Goal: Transaction & Acquisition: Purchase product/service

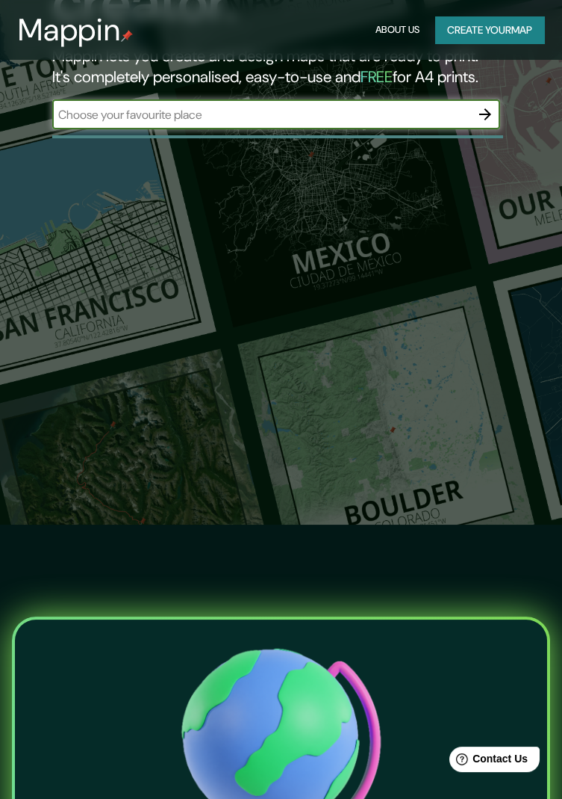
scroll to position [273, 0]
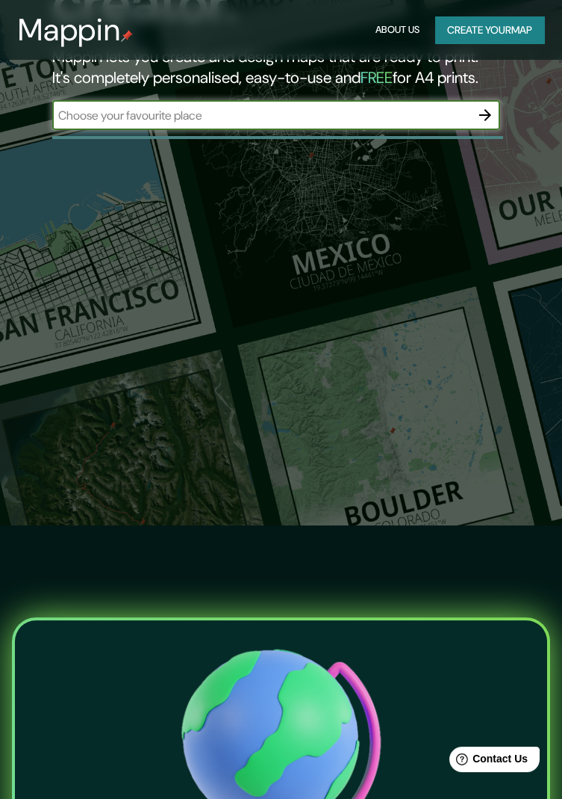
click at [95, 107] on input "text" at bounding box center [261, 115] width 418 height 17
click at [412, 107] on input "Yetlapixca" at bounding box center [261, 115] width 418 height 17
click at [216, 107] on input "Yecapli" at bounding box center [261, 115] width 418 height 17
type input "Yecapixtla"
click at [491, 106] on icon "button" at bounding box center [486, 115] width 18 height 18
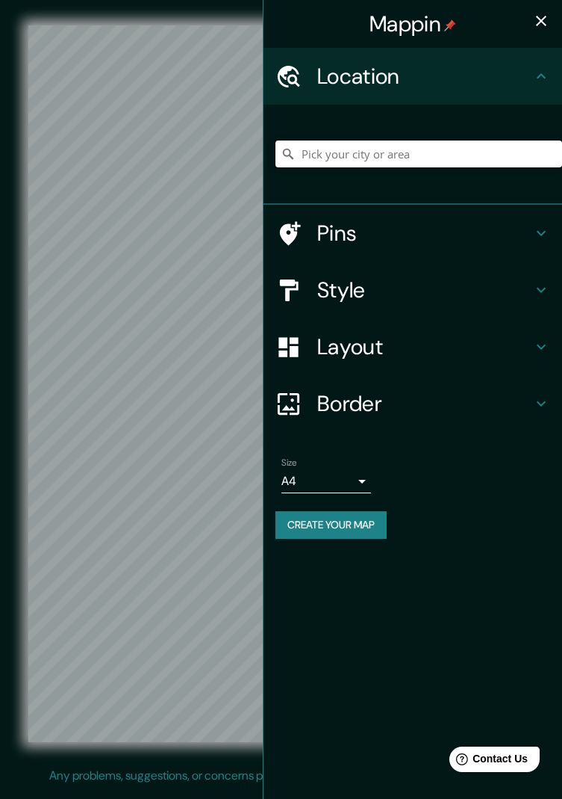
click at [509, 156] on input "Pick your city or area" at bounding box center [419, 153] width 287 height 27
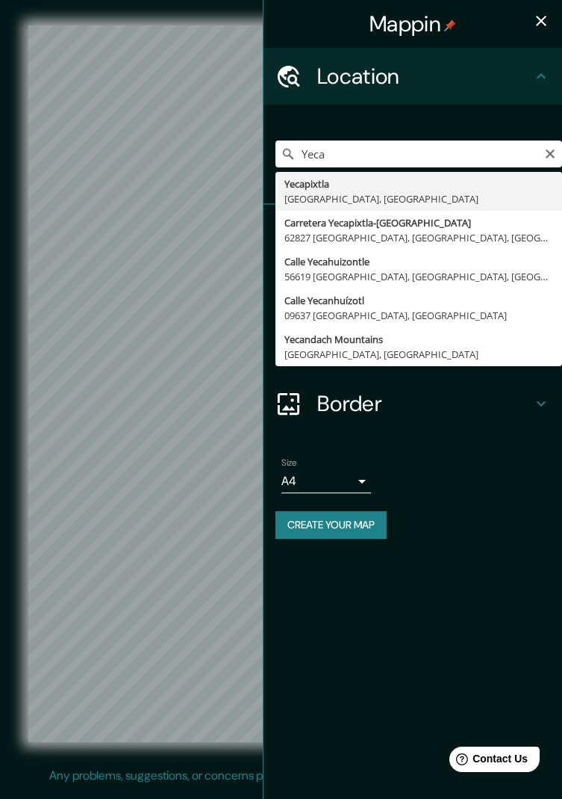
type input "Yecapixtla, [GEOGRAPHIC_DATA], [GEOGRAPHIC_DATA]"
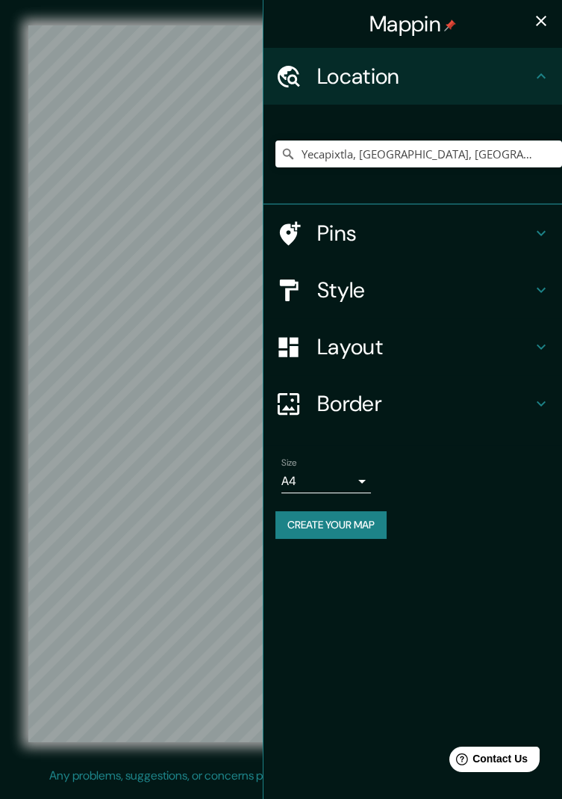
click at [541, 235] on icon at bounding box center [541, 233] width 9 height 5
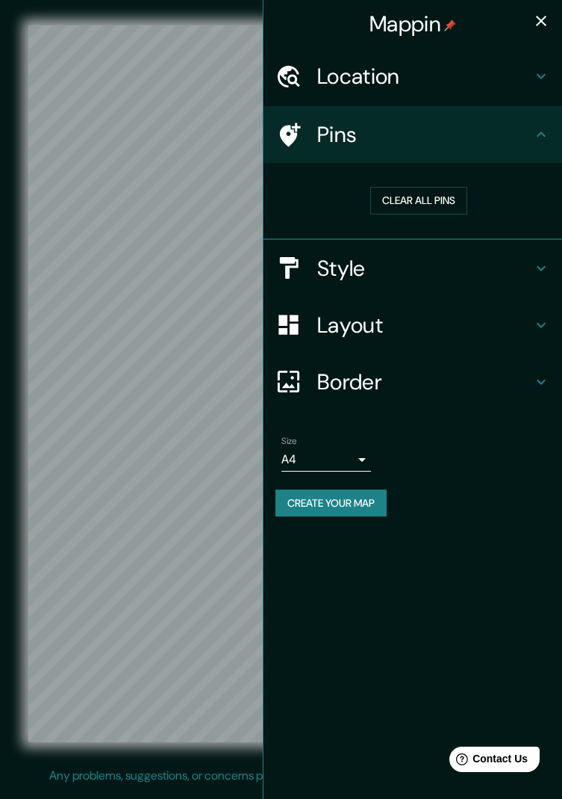
click at [536, 143] on div "Pins" at bounding box center [413, 134] width 299 height 57
click at [544, 275] on icon at bounding box center [542, 268] width 18 height 18
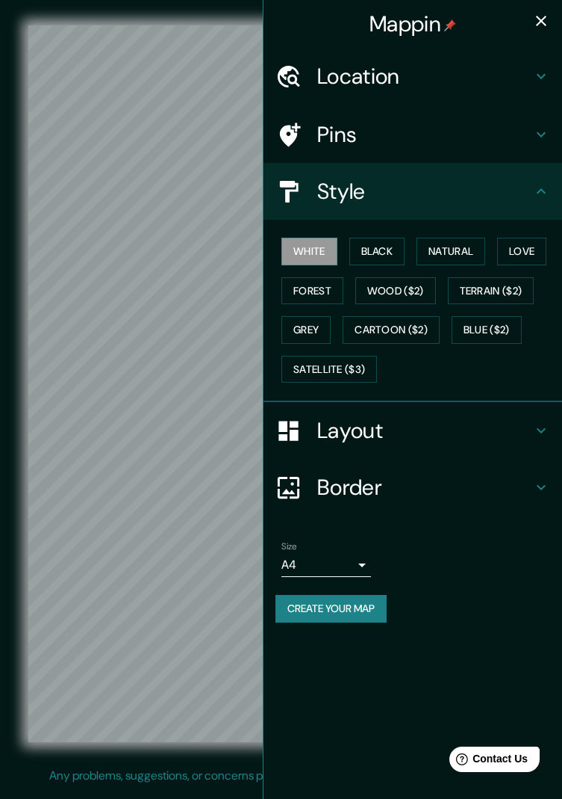
click at [464, 253] on button "Natural" at bounding box center [451, 252] width 69 height 28
click at [323, 288] on button "Forest" at bounding box center [313, 291] width 62 height 28
click at [412, 289] on button "Wood ($2)" at bounding box center [396, 291] width 81 height 28
click at [515, 284] on button "Terrain ($2)" at bounding box center [491, 291] width 87 height 28
click at [323, 329] on button "Grey" at bounding box center [306, 330] width 49 height 28
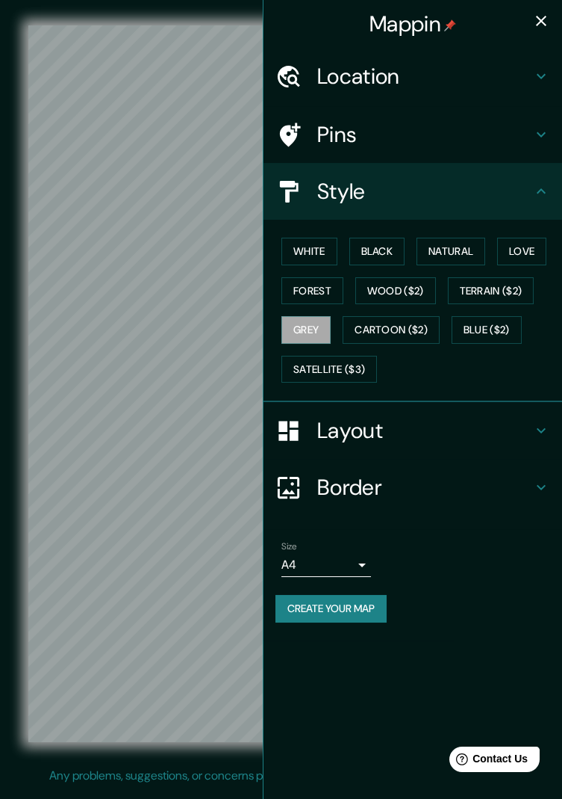
click at [363, 366] on button "Satellite ($3)" at bounding box center [330, 370] width 96 height 28
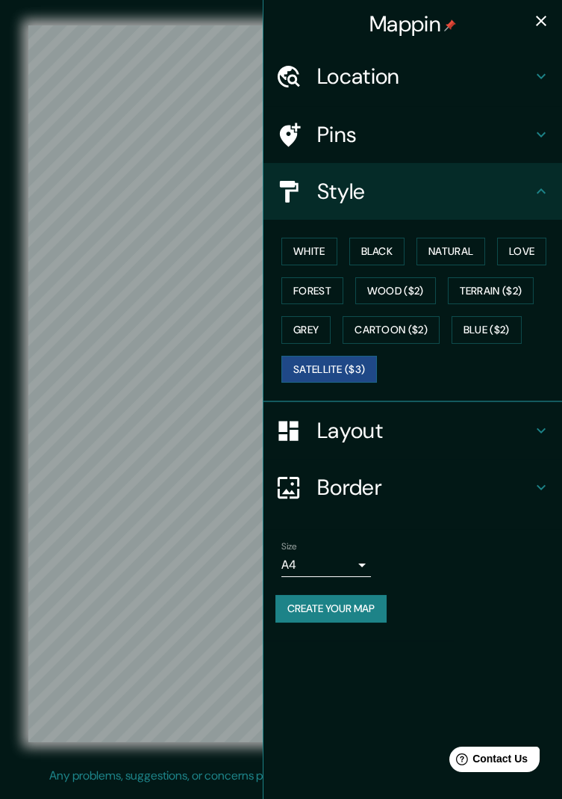
click at [535, 193] on icon at bounding box center [542, 191] width 18 height 18
click at [544, 190] on icon at bounding box center [542, 191] width 18 height 18
click at [543, 138] on icon at bounding box center [542, 134] width 18 height 18
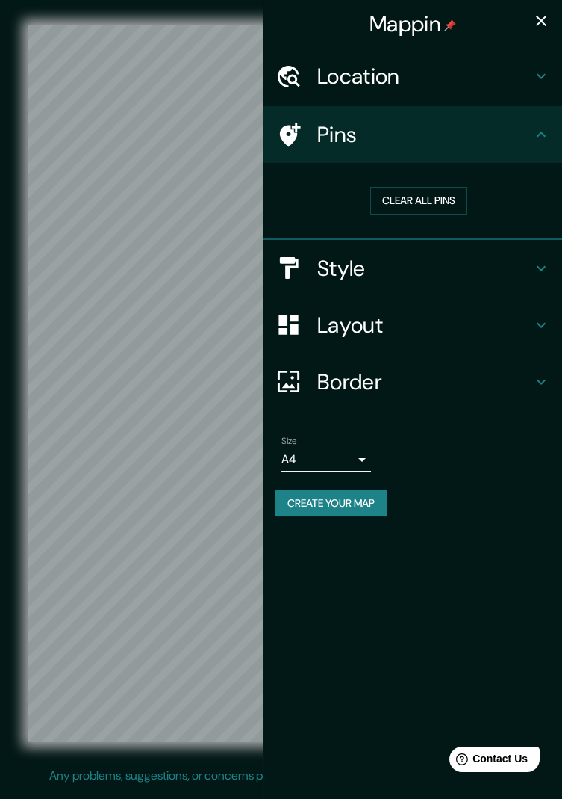
click at [539, 78] on icon at bounding box center [542, 76] width 18 height 18
